Goal: Task Accomplishment & Management: Use online tool/utility

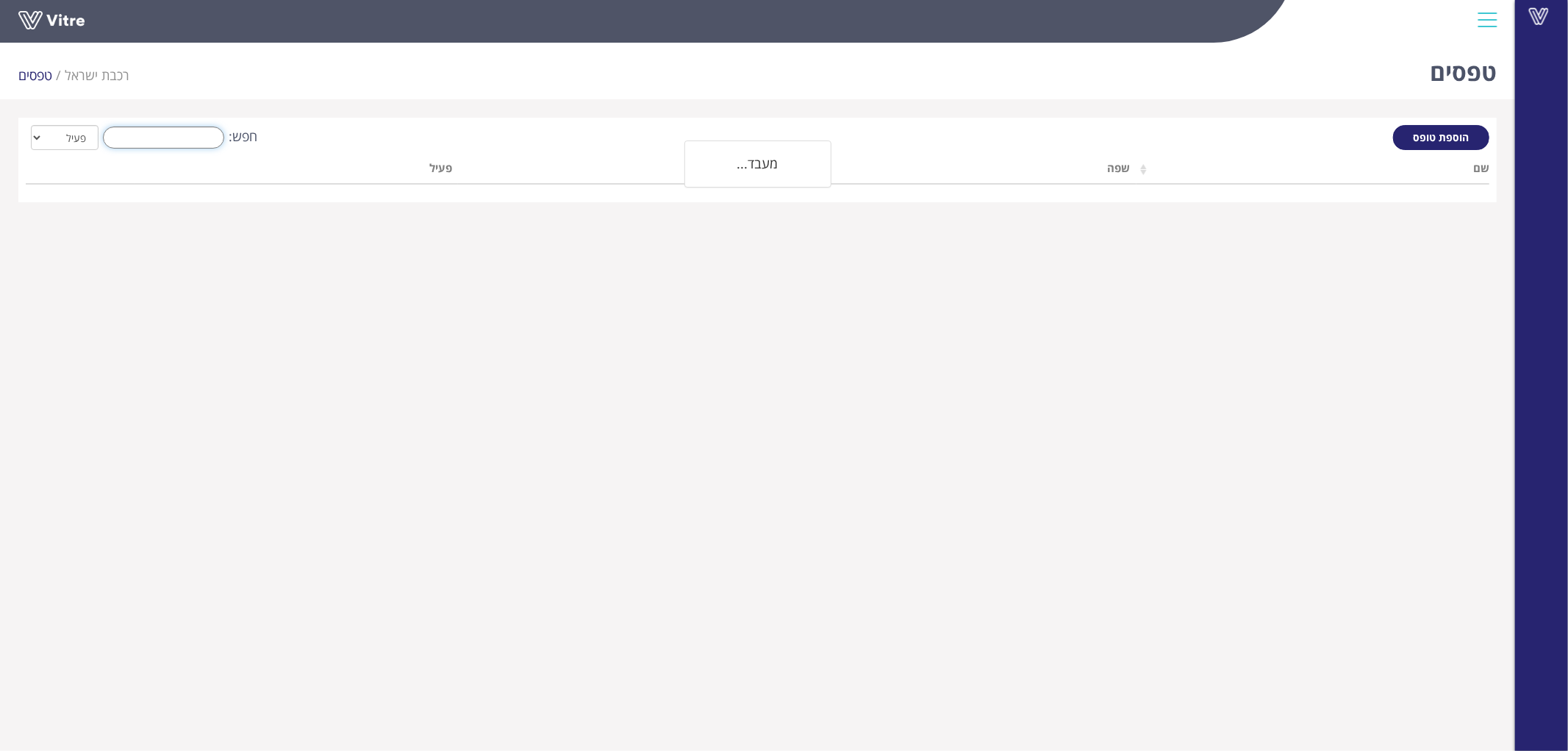
click at [164, 134] on input "חפש:" at bounding box center [163, 137] width 121 height 22
type input "ג"
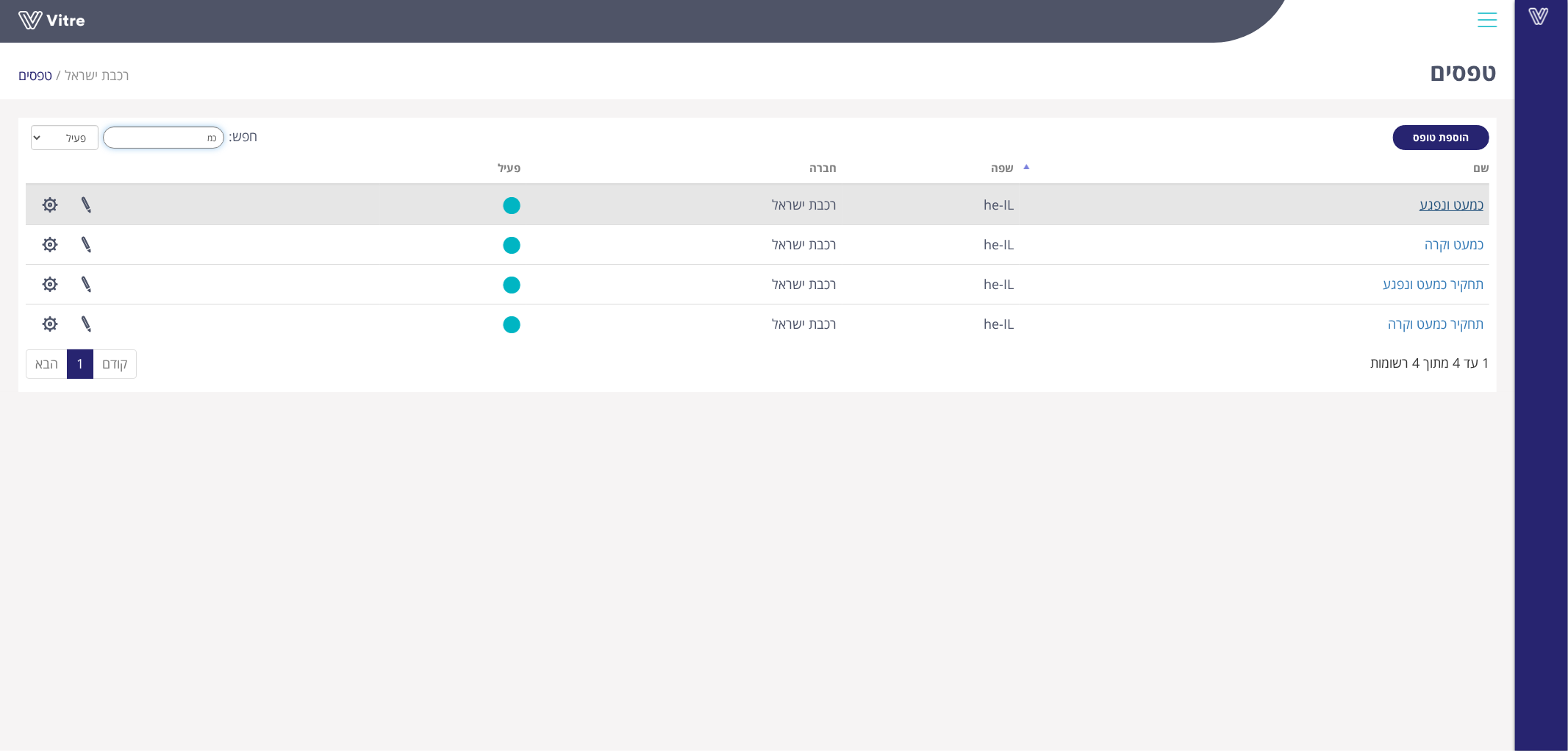
type input "כמ"
click at [1453, 202] on link "כמעט ונפגע" at bounding box center [1451, 204] width 64 height 18
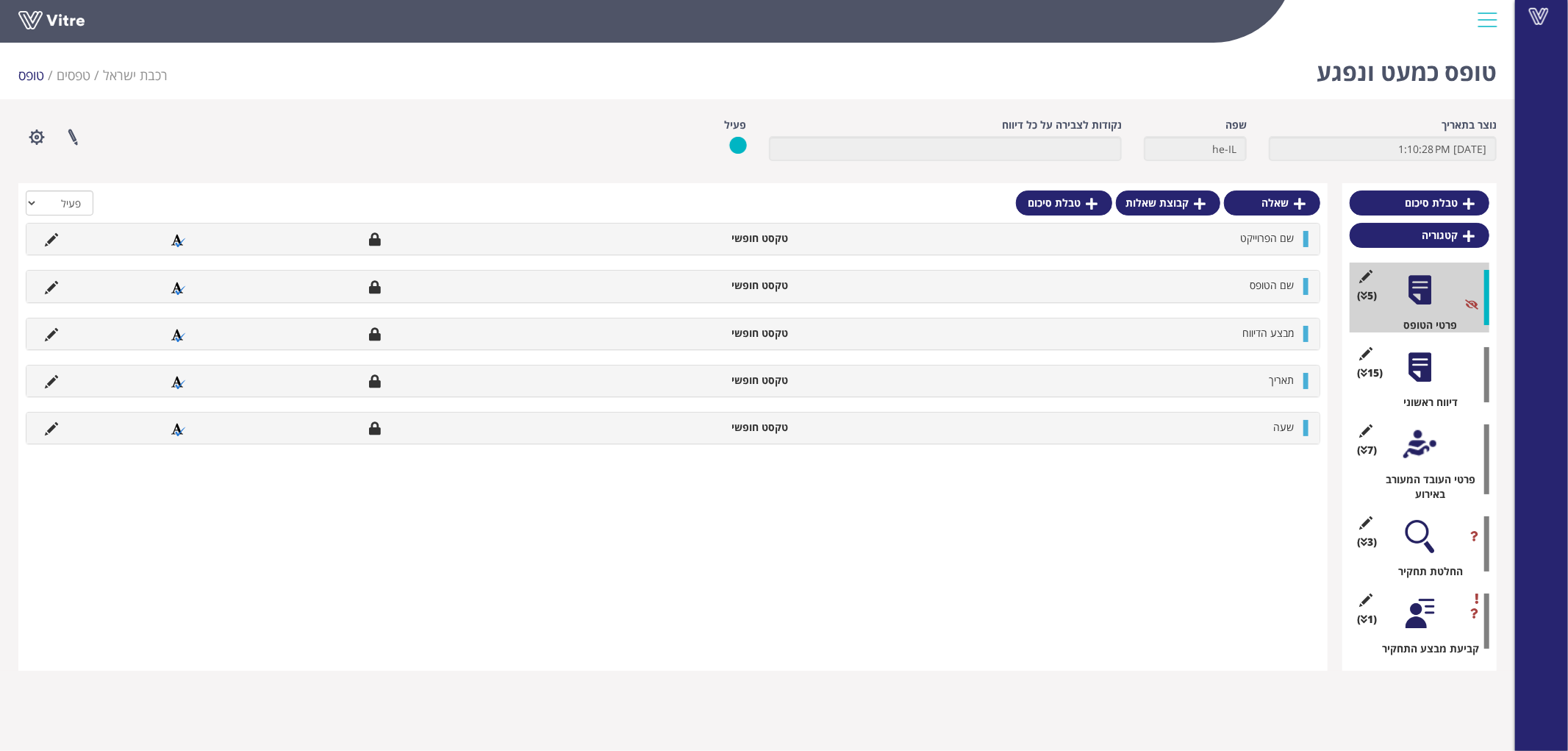
click at [1420, 368] on div at bounding box center [1420, 368] width 33 height 33
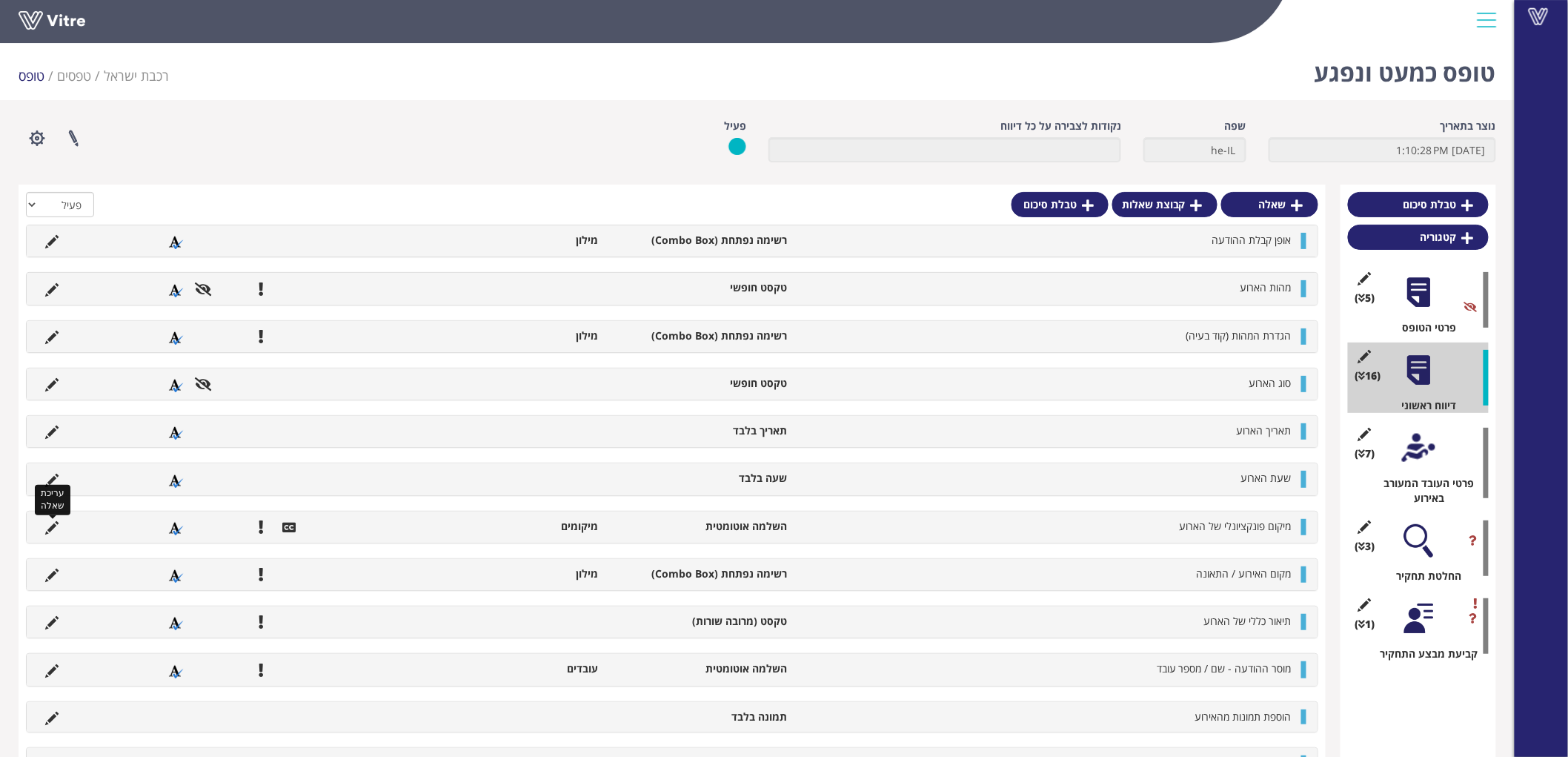
click at [50, 525] on icon at bounding box center [52, 528] width 13 height 13
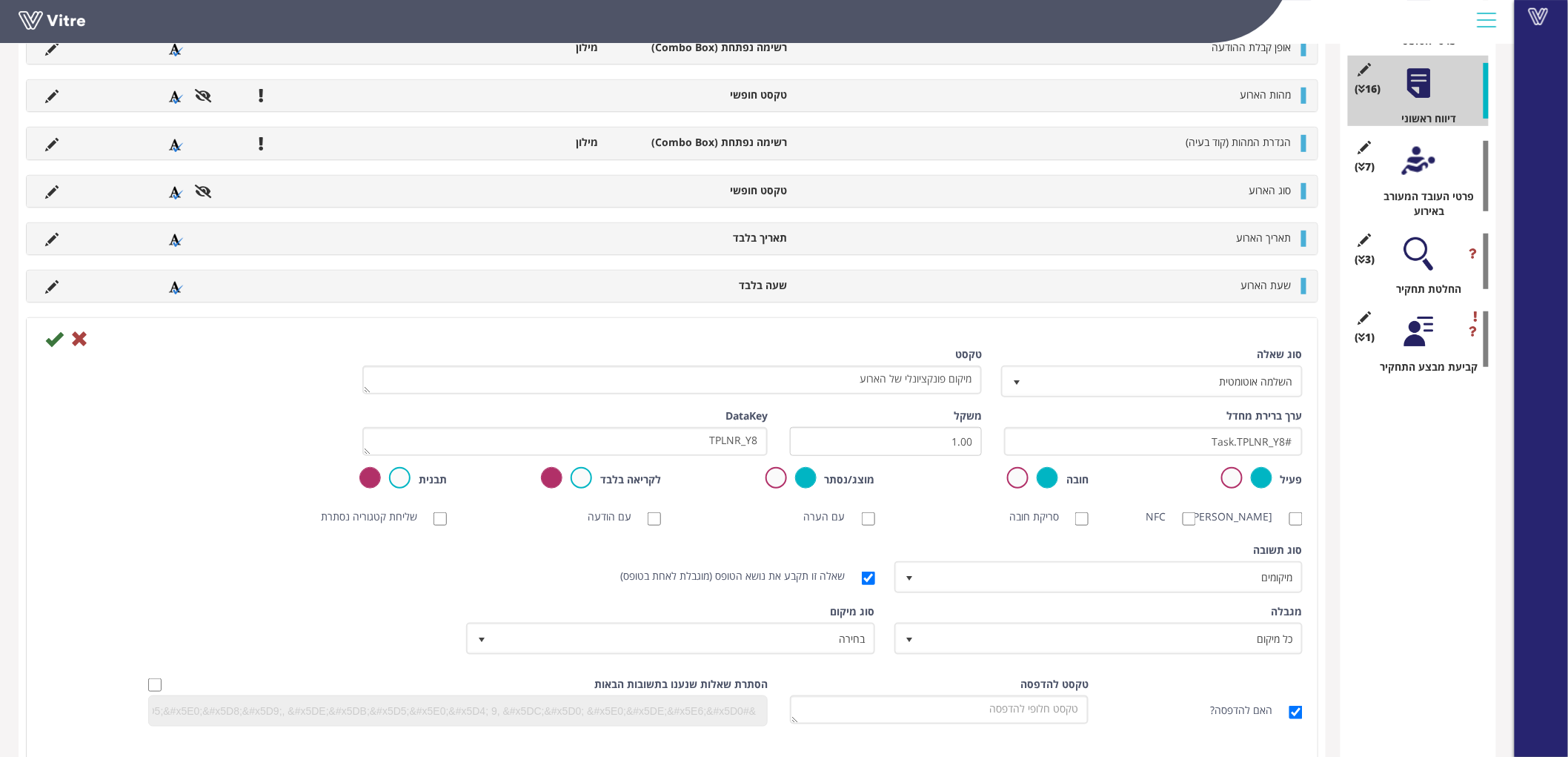
scroll to position [292, 0]
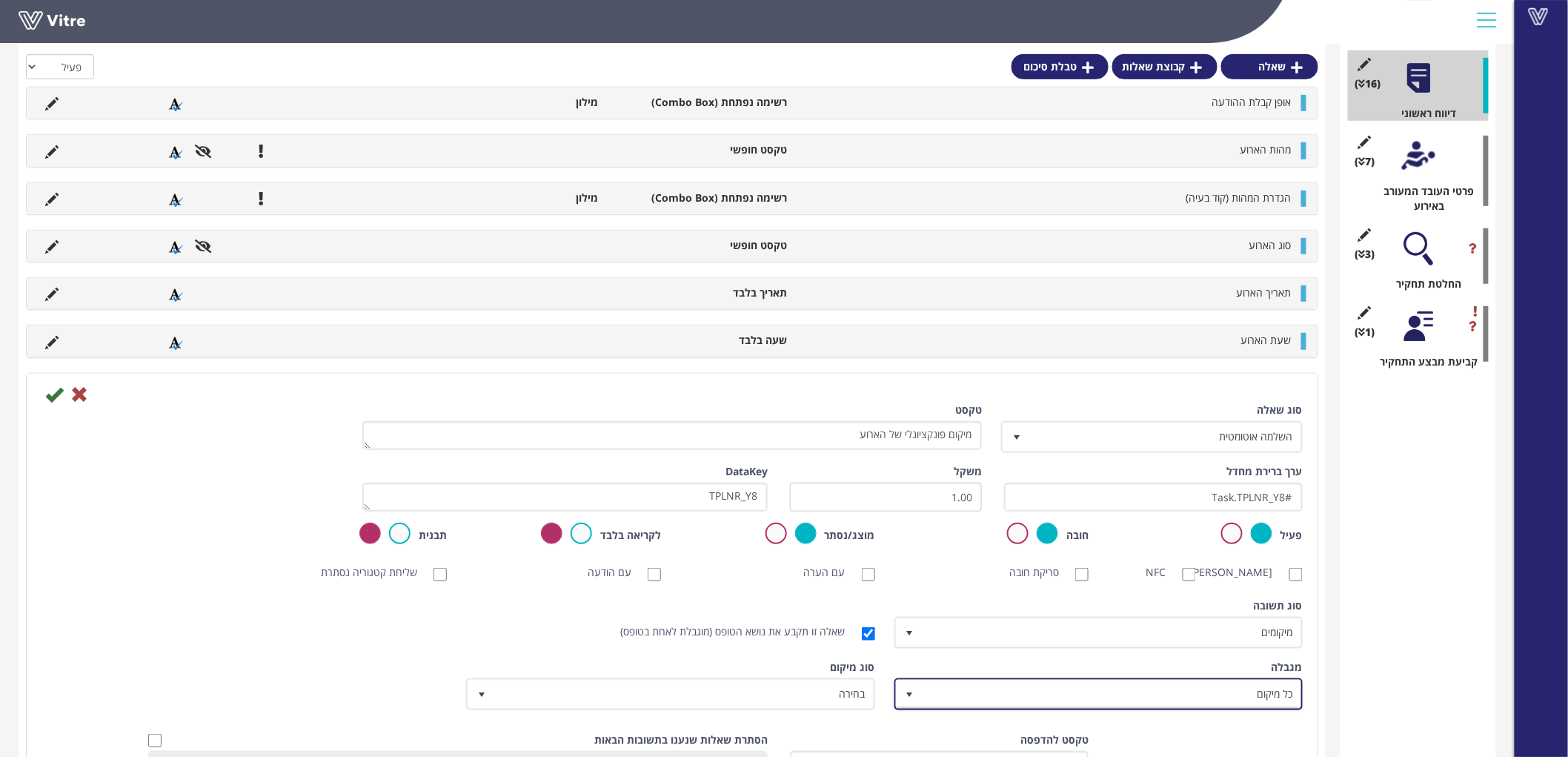
click at [1219, 697] on span "כל מיקום" at bounding box center [1112, 694] width 379 height 27
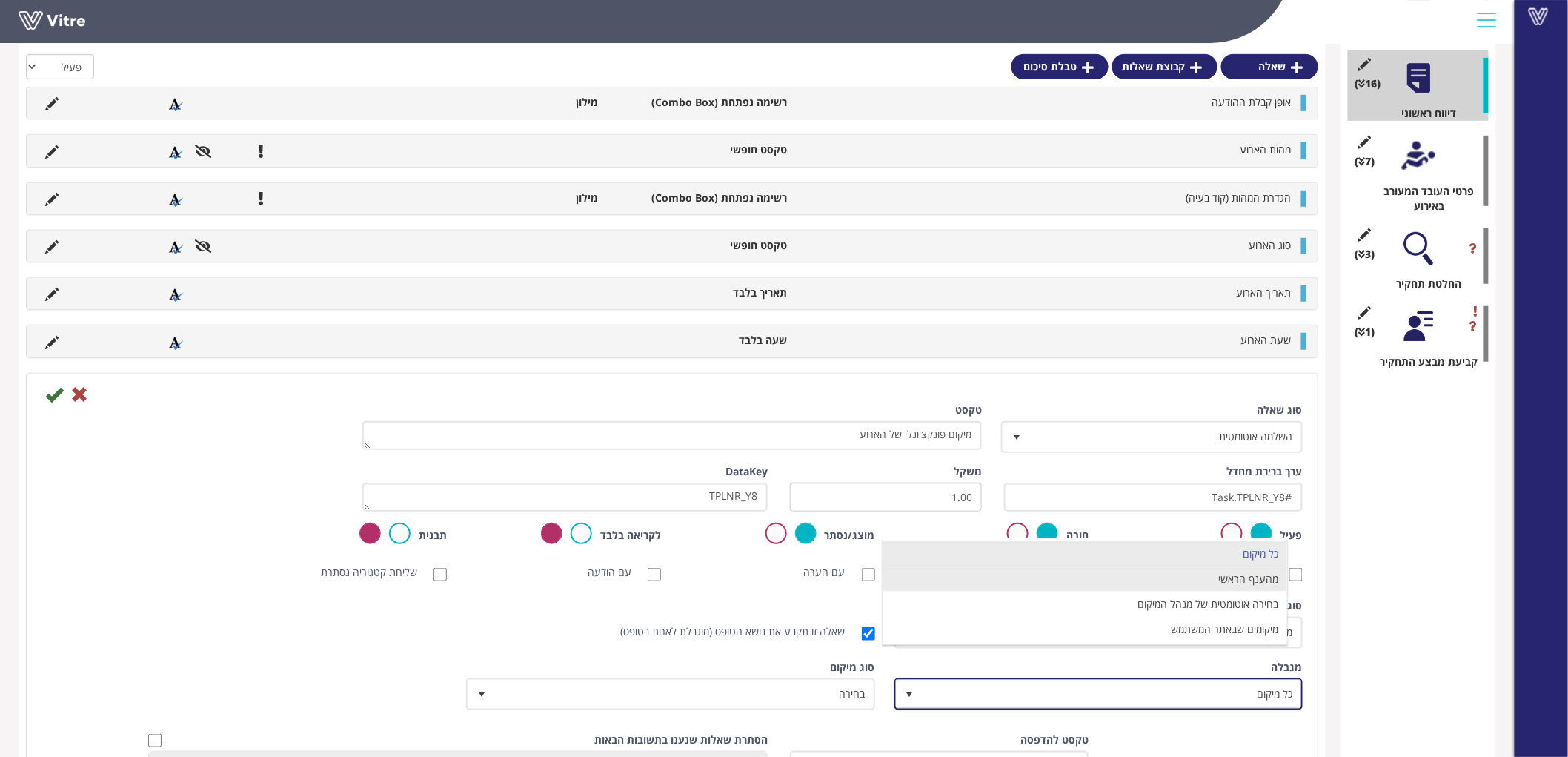
click at [1246, 586] on li "מהענף הראשי" at bounding box center [1085, 579] width 404 height 25
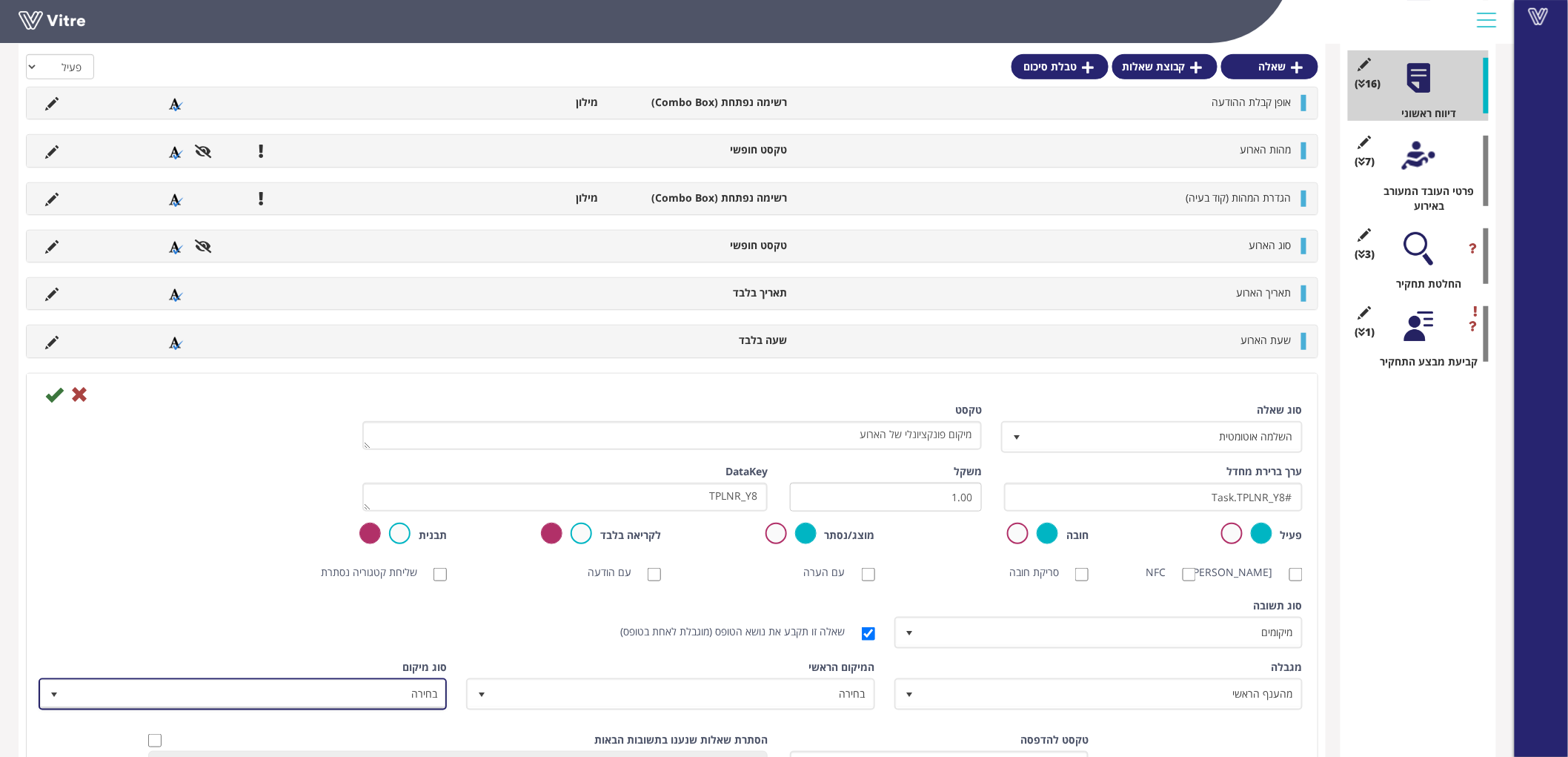
click at [423, 694] on span "בחירה" at bounding box center [256, 694] width 379 height 27
click at [421, 694] on span "בחירה" at bounding box center [256, 694] width 379 height 27
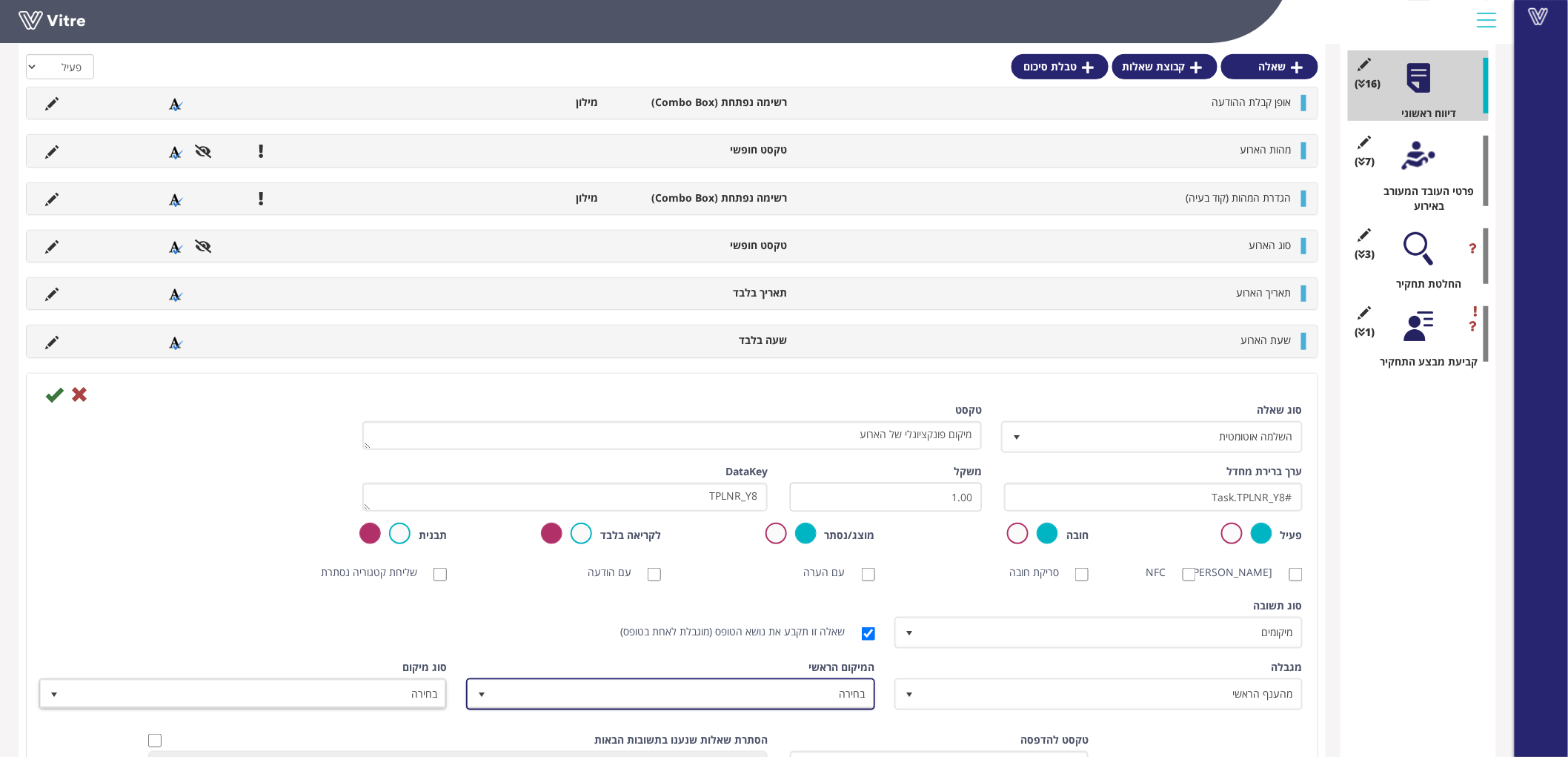
click at [617, 692] on span "בחירה" at bounding box center [683, 694] width 379 height 27
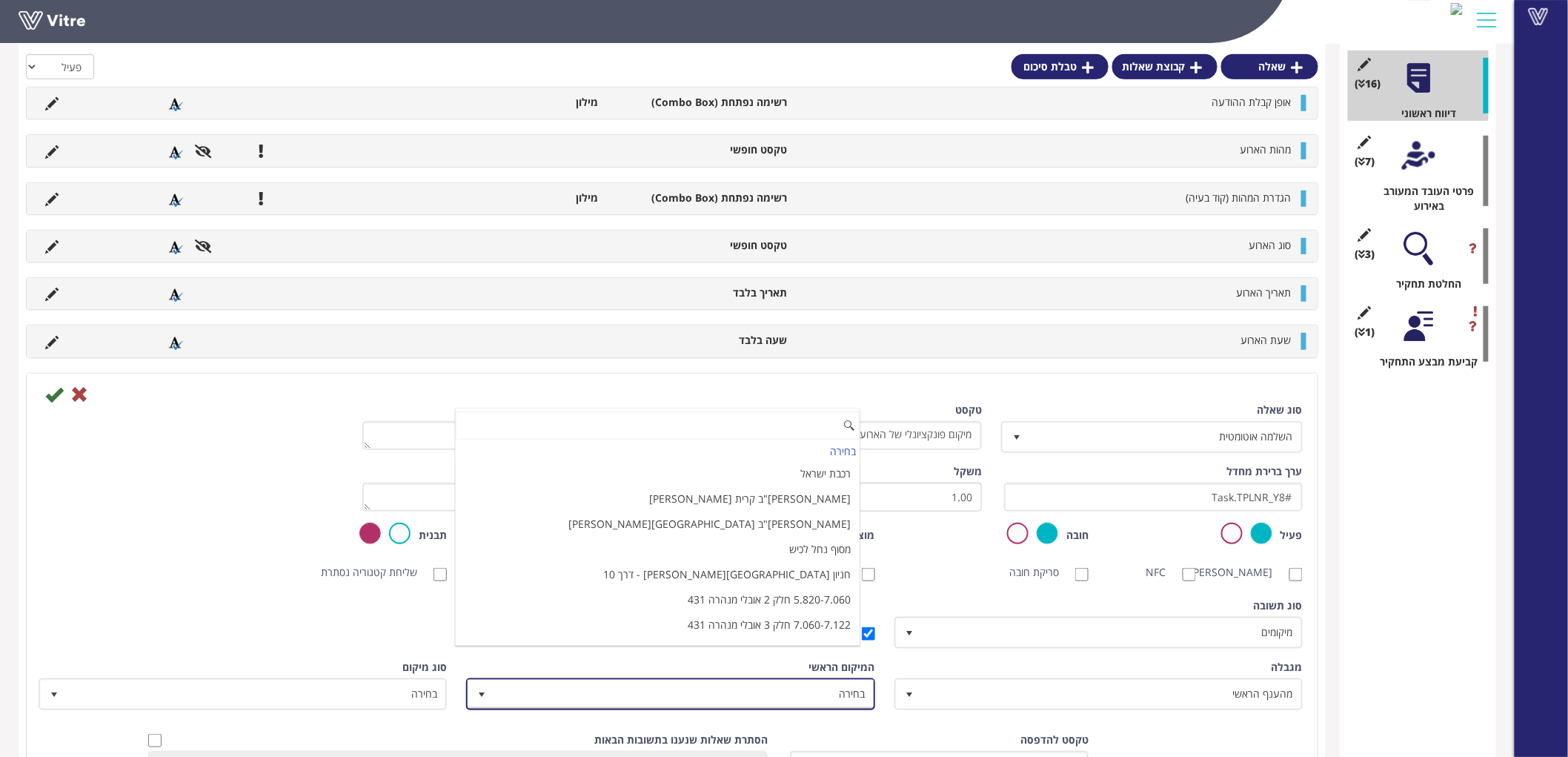
click at [617, 692] on span "בחירה" at bounding box center [683, 694] width 379 height 27
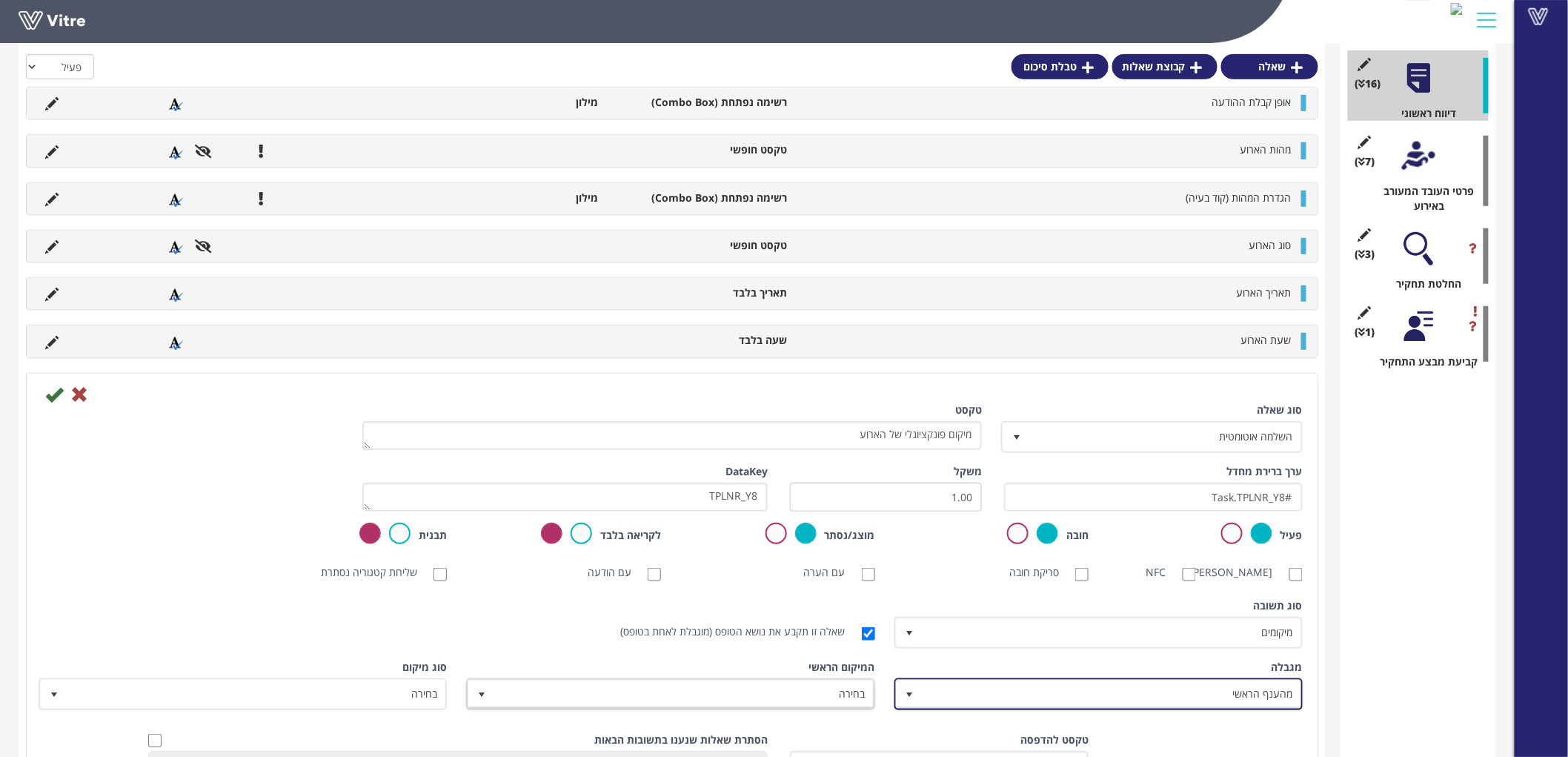
click at [1193, 690] on span "מהענף הראשי" at bounding box center [1112, 694] width 379 height 27
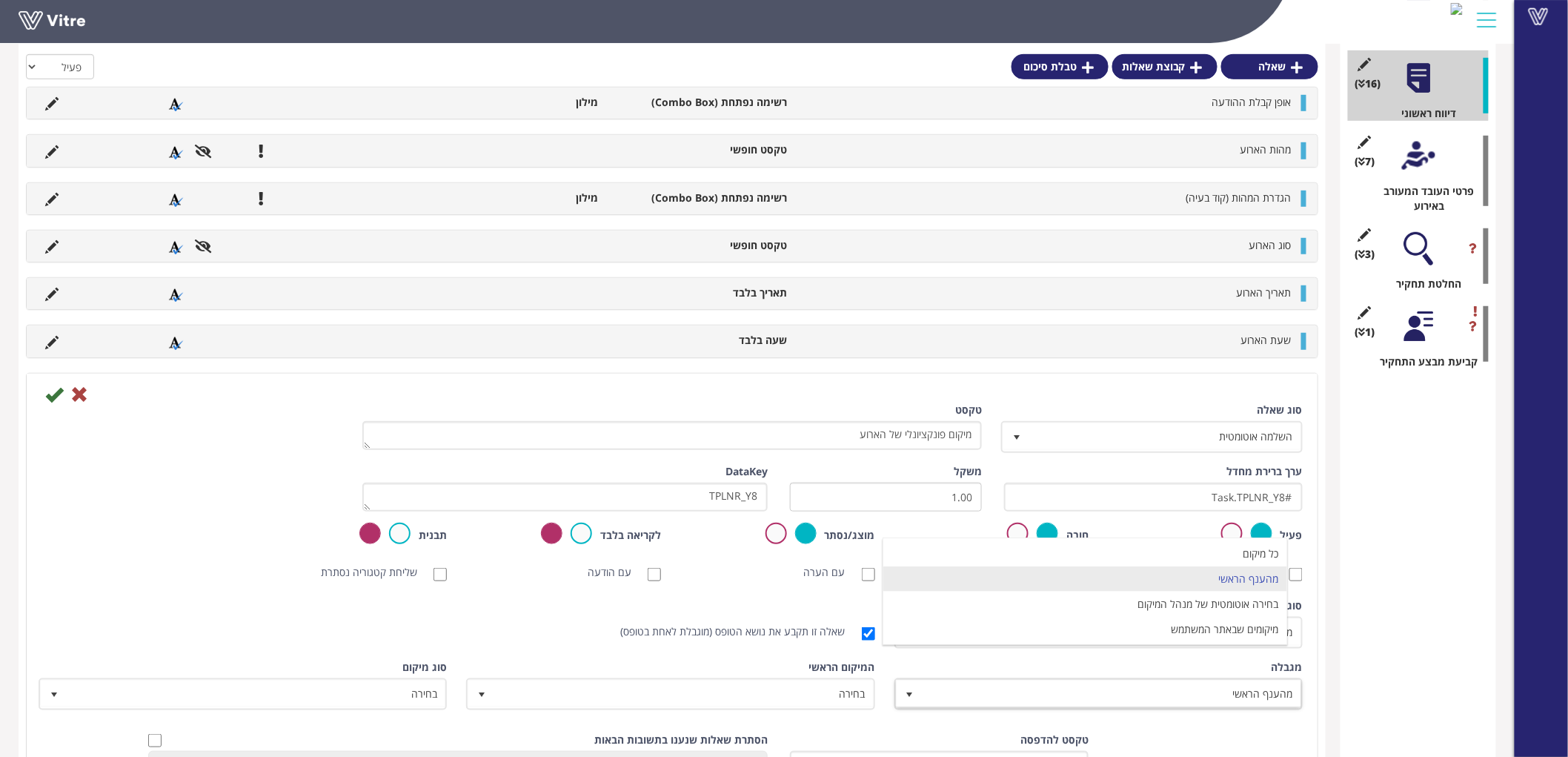
click at [1411, 614] on div "טבלת סיכום קטגוריה (5 ) פרטי הטופס (16 ) דיווח ראשוני (0 ) נתוני רכבת (7 ) פרטי…" at bounding box center [1418, 554] width 156 height 1325
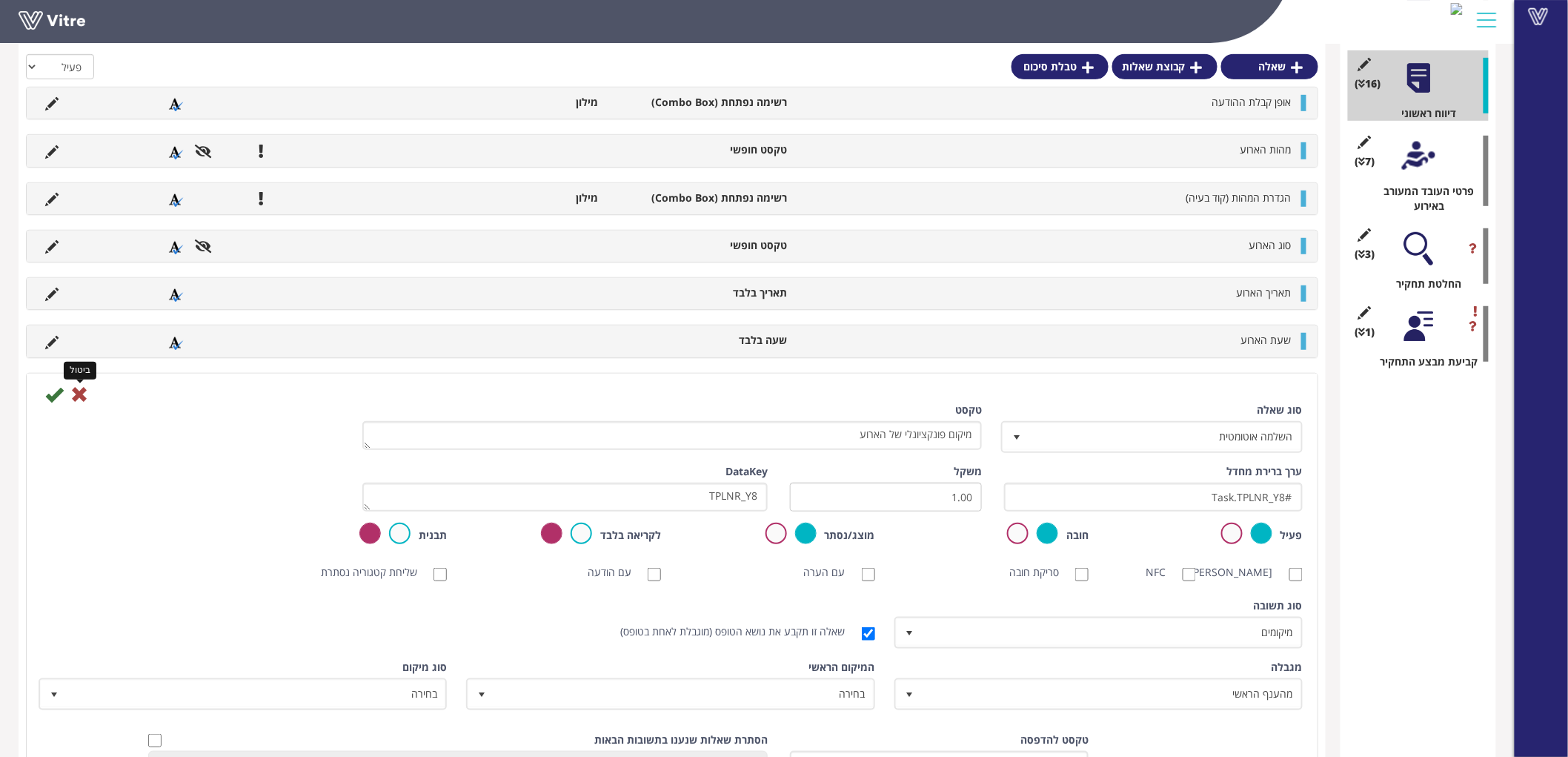
click at [86, 397] on icon at bounding box center [79, 394] width 18 height 18
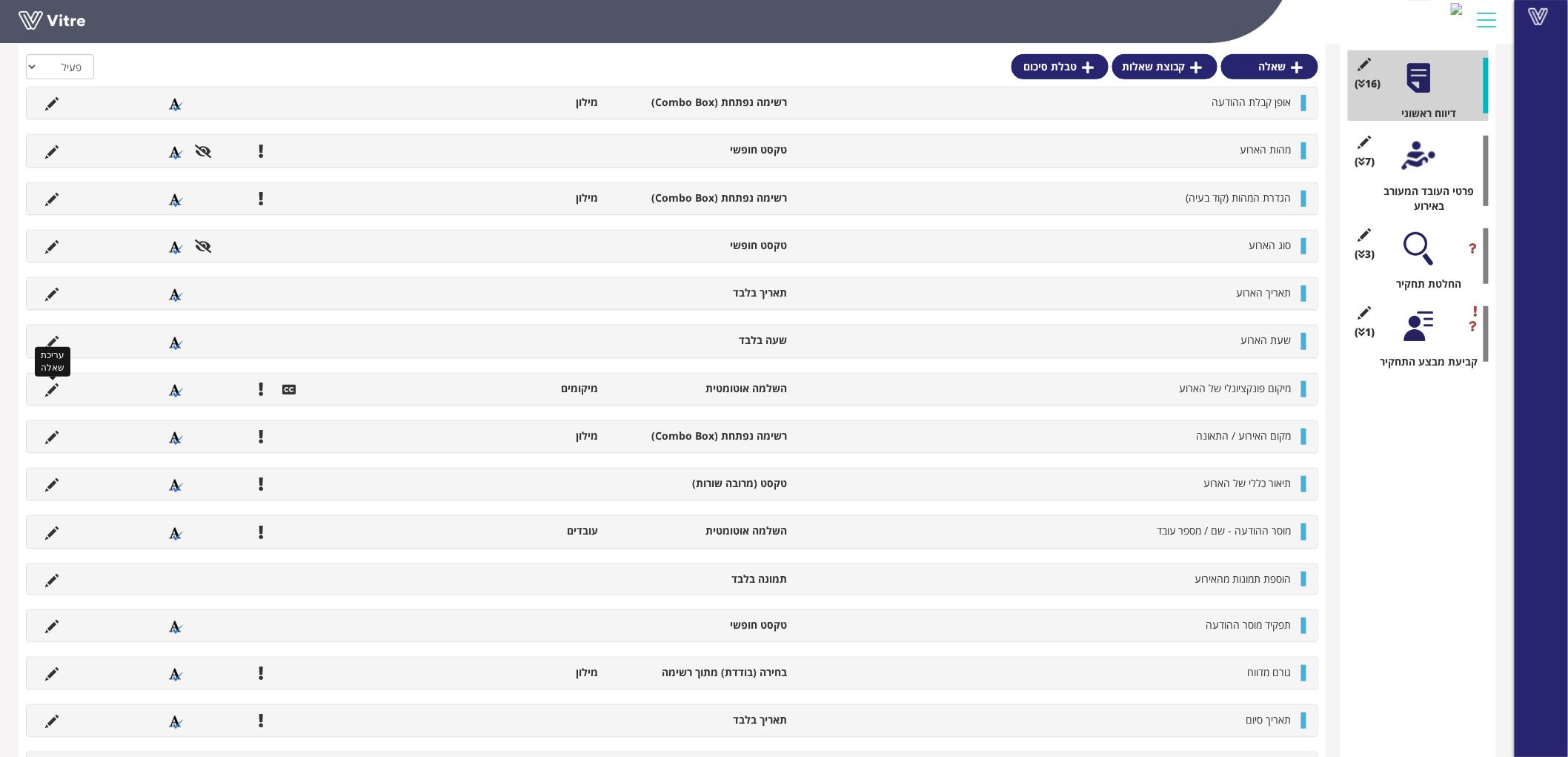
click at [57, 396] on icon at bounding box center [52, 390] width 13 height 13
